Goal: Task Accomplishment & Management: Manage account settings

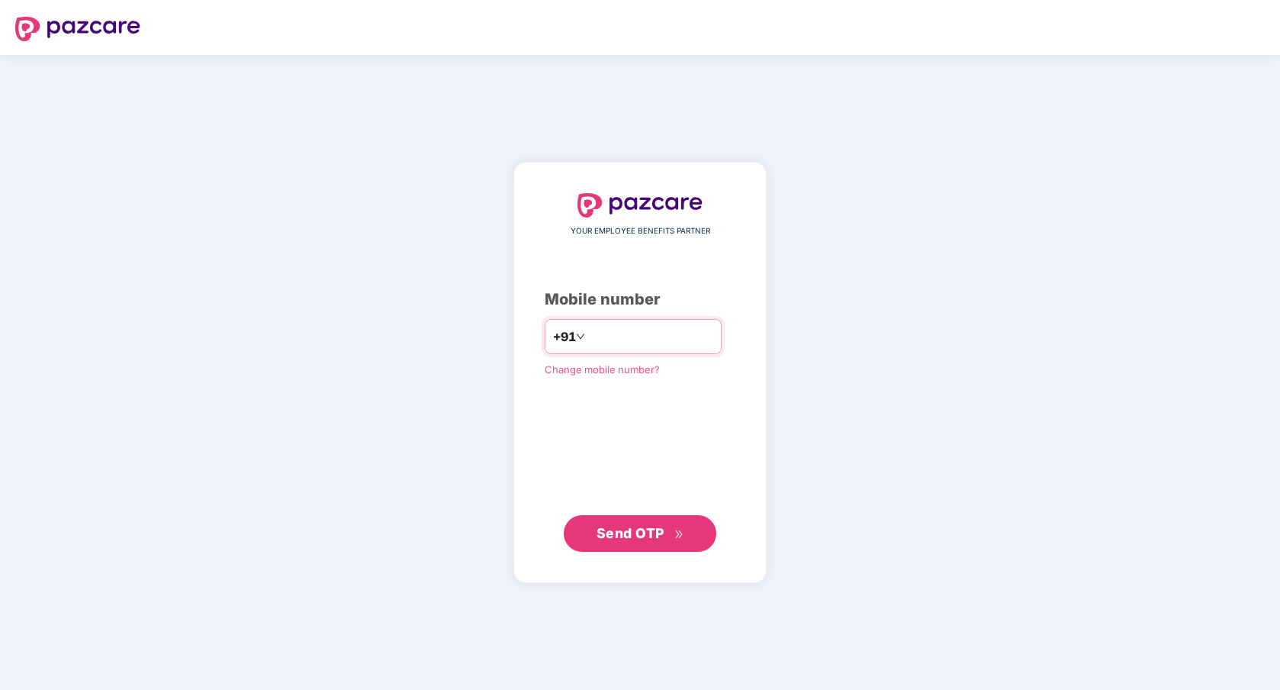
click at [629, 342] on input "number" at bounding box center [650, 336] width 125 height 24
type input "**********"
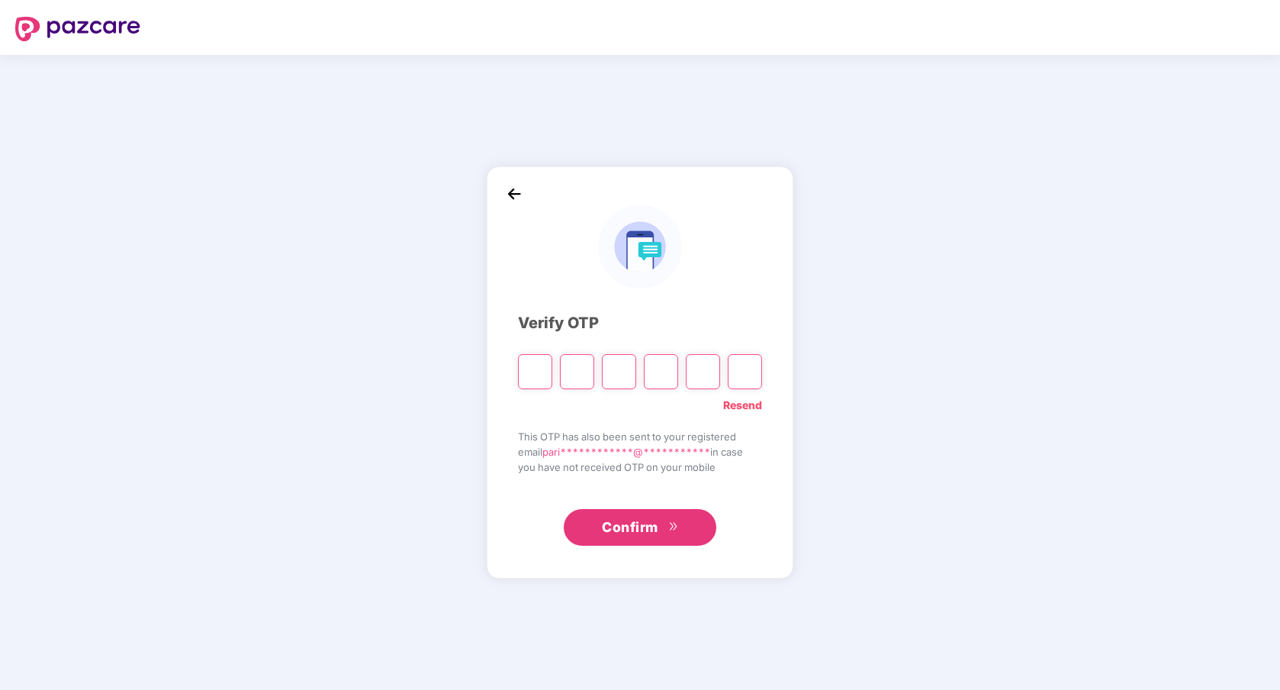
paste input "*"
type input "*"
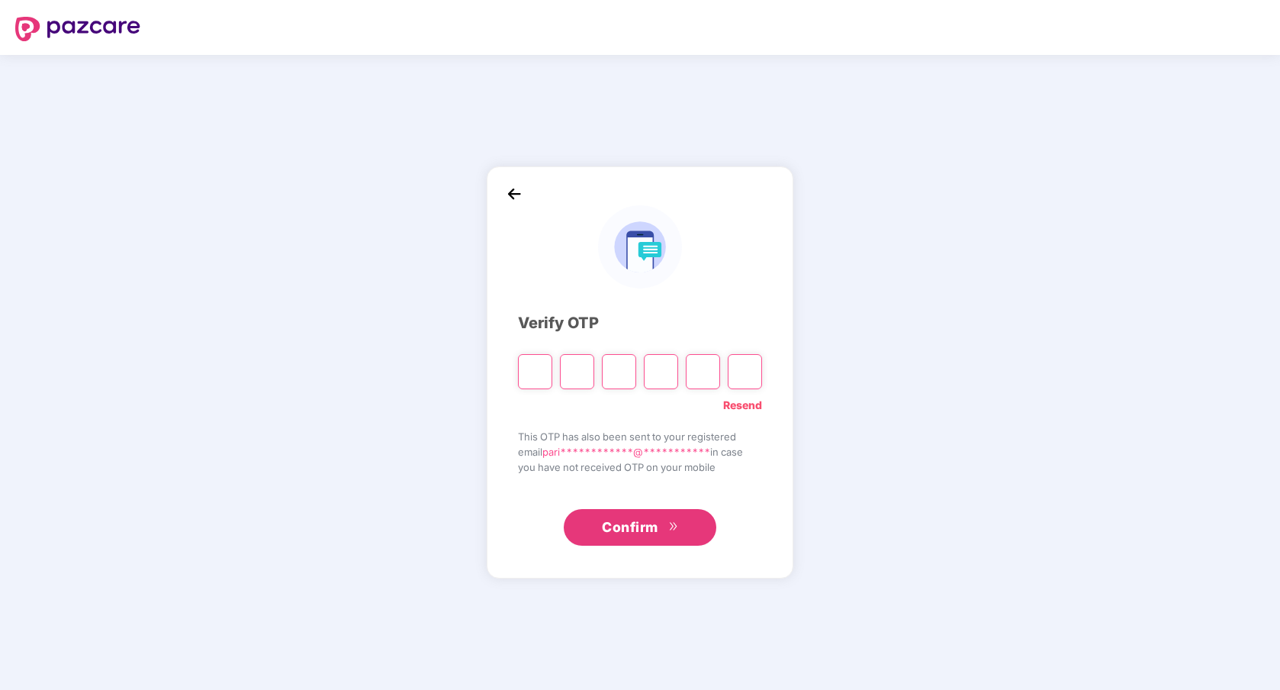
type input "*"
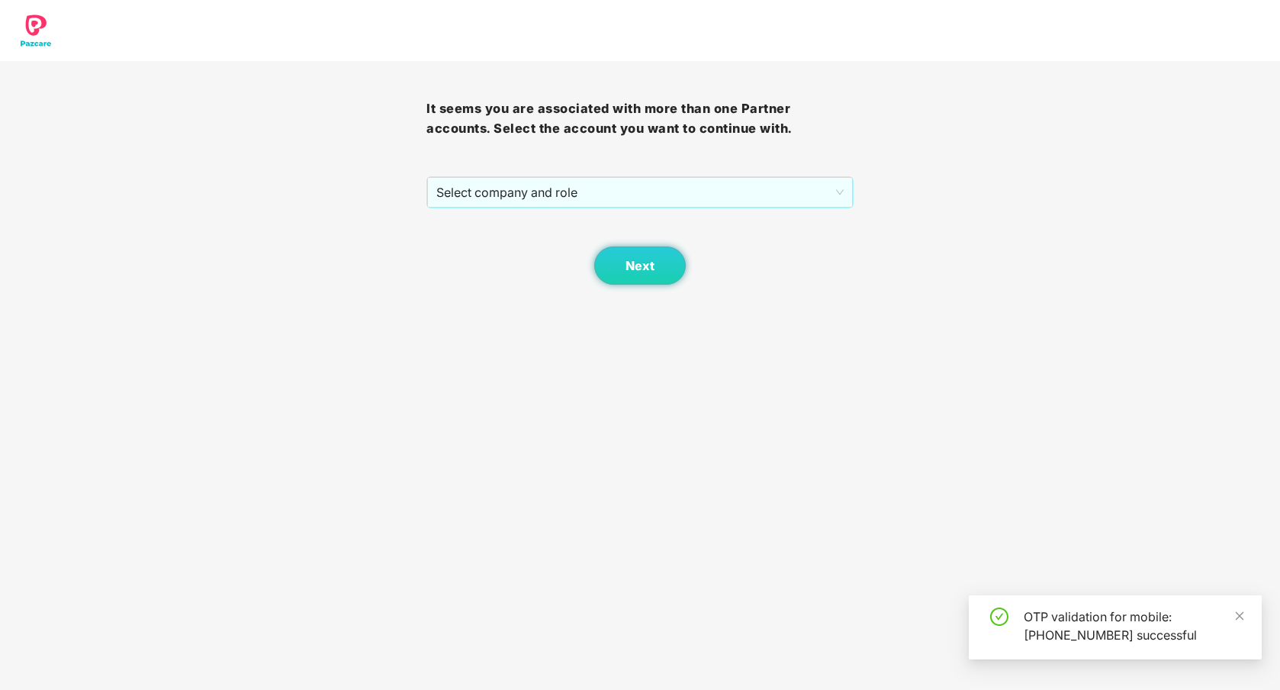
click at [680, 191] on span "Select company and role" at bounding box center [639, 192] width 407 height 29
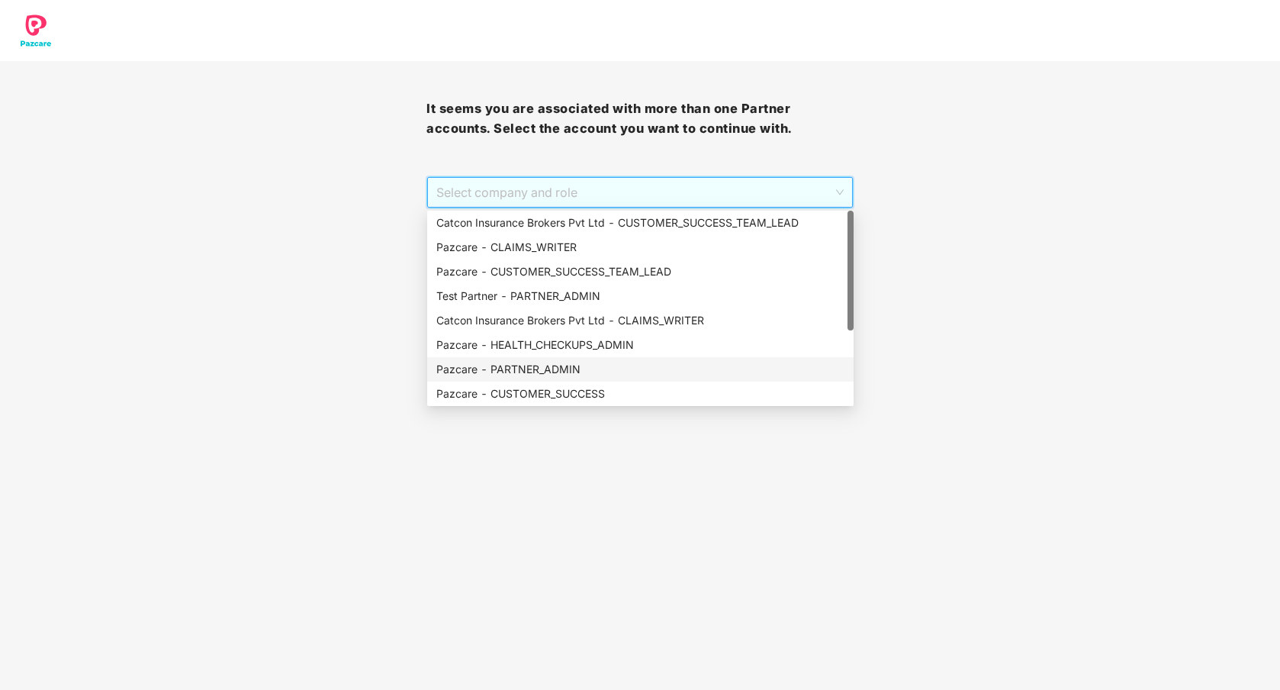
click at [583, 365] on div "Pazcare - PARTNER_ADMIN" at bounding box center [640, 369] width 408 height 17
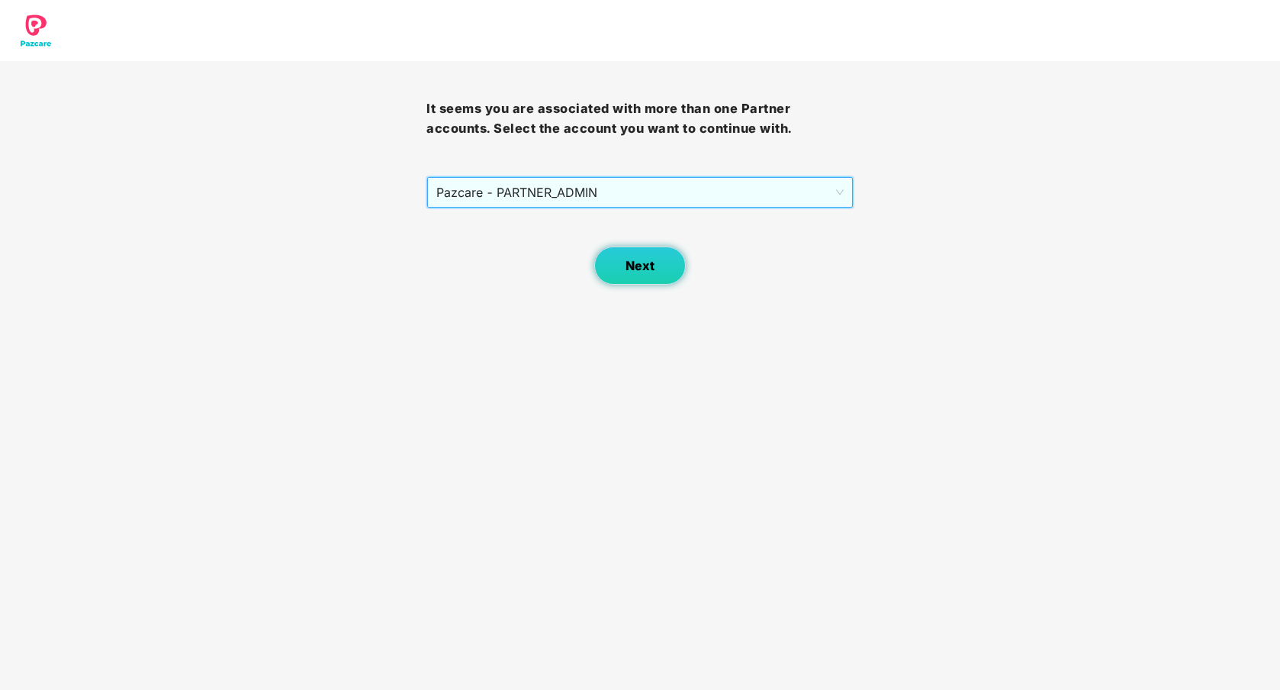
click at [639, 268] on span "Next" at bounding box center [639, 266] width 29 height 14
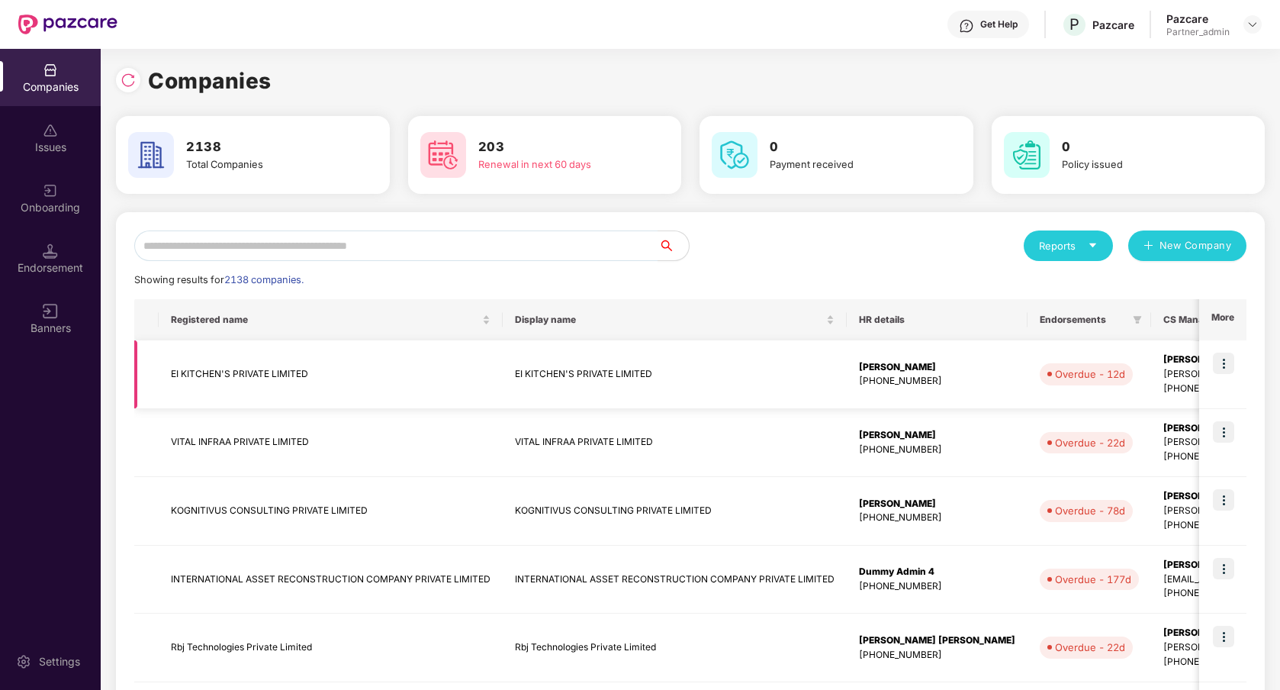
click at [517, 368] on td "EI KITCHEN'S PRIVATE LIMITED" at bounding box center [675, 374] width 344 height 69
